Goal: Transaction & Acquisition: Purchase product/service

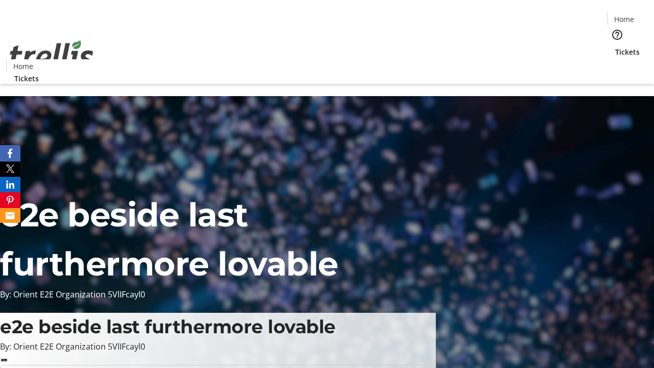
click at [615, 47] on span "Tickets" at bounding box center [627, 52] width 25 height 11
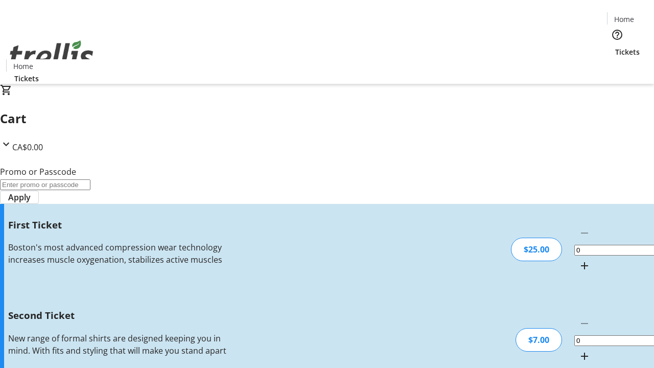
click at [579, 260] on mat-icon "Increment by one" at bounding box center [585, 266] width 12 height 12
type input "1"
click at [579, 350] on mat-icon "Increment by one" at bounding box center [585, 356] width 12 height 12
type input "2"
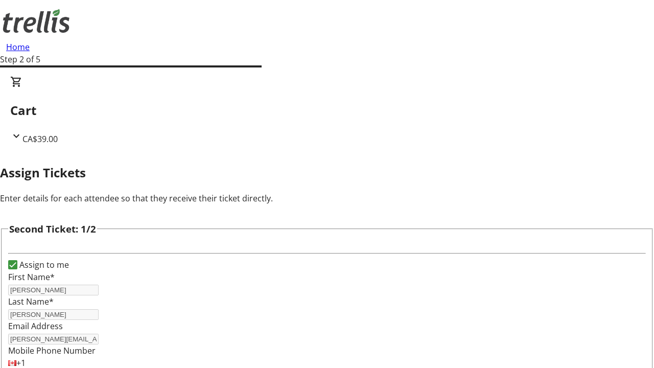
type input "[PERSON_NAME]"
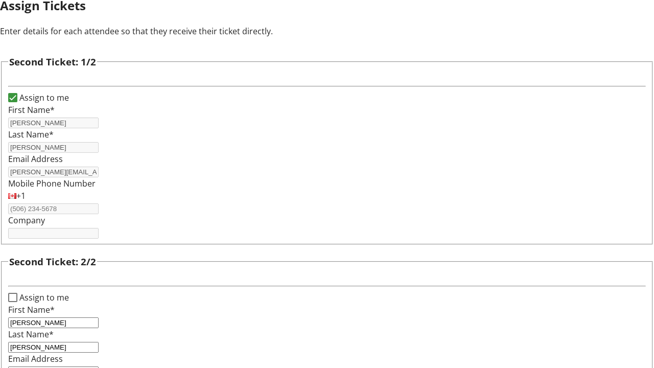
type input "[PERSON_NAME][EMAIL_ADDRESS][DOMAIN_NAME]"
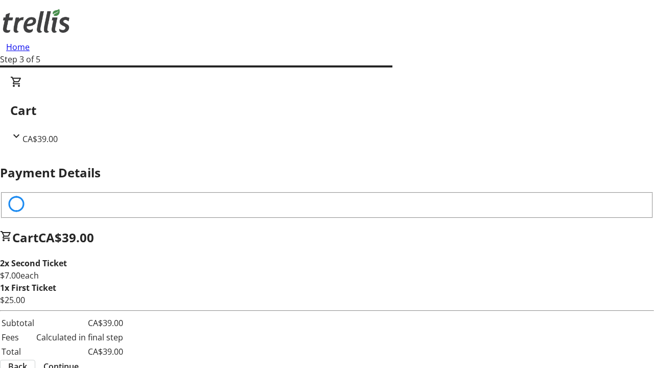
click at [27, 360] on span "Back" at bounding box center [17, 366] width 19 height 12
